Goal: Information Seeking & Learning: Learn about a topic

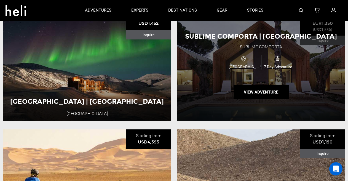
scroll to position [553, 0]
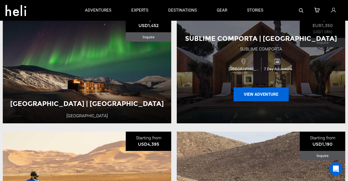
click at [263, 95] on button "View Adventure" at bounding box center [261, 94] width 55 height 14
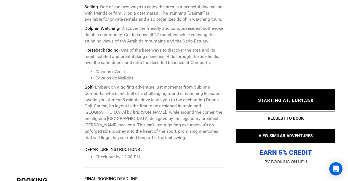
scroll to position [2000, 0]
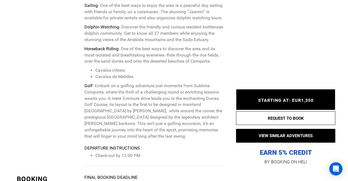
type input "Bike"
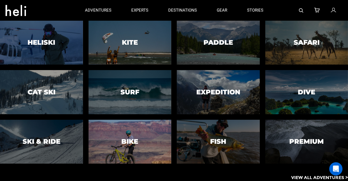
click at [126, 141] on h3 "Bike" at bounding box center [129, 141] width 17 height 7
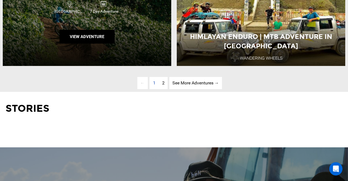
scroll to position [1445, 0]
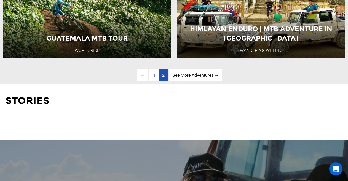
click at [162, 77] on span "2" at bounding box center [163, 75] width 2 height 5
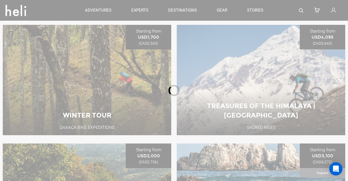
scroll to position [180, 0]
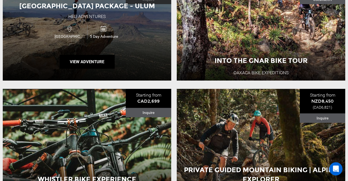
scroll to position [256, 0]
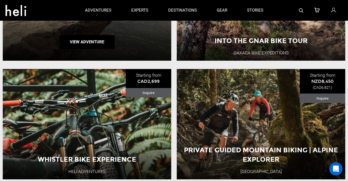
scroll to position [180, 0]
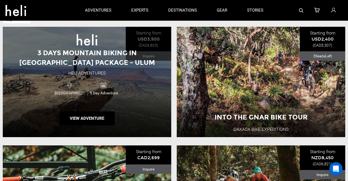
type input "Bike"
